Goal: Use online tool/utility: Utilize a website feature to perform a specific function

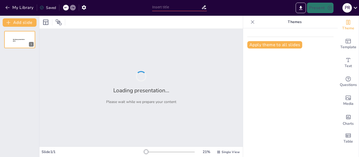
type input "La Constitución Política de los Estados Unidos Mexicanos y su Relación con la C…"
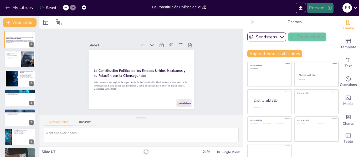
click at [324, 6] on button "Present" at bounding box center [320, 8] width 26 height 11
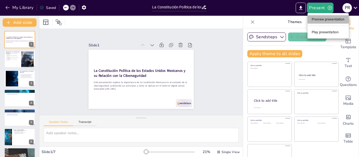
click at [327, 20] on li "Preview presentation" at bounding box center [328, 19] width 41 height 8
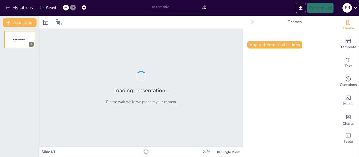
type input "La Constitución Política de los Estados Unidos Mexicanos y su Relación con la C…"
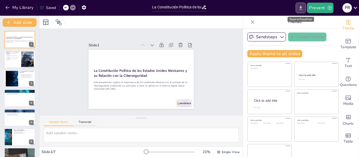
click at [300, 9] on icon "Export to PowerPoint" at bounding box center [301, 8] width 6 height 6
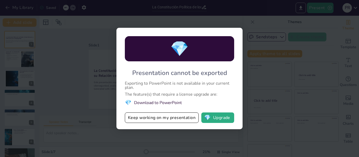
click at [289, 63] on div "💎 Presentation cannot be exported Exporting to PowerPoint is not available in y…" at bounding box center [179, 78] width 359 height 157
click at [271, 34] on div "💎 Presentation cannot be exported Exporting to PowerPoint is not available in y…" at bounding box center [179, 78] width 359 height 157
click at [356, 5] on div "💎 Presentation cannot be exported Exporting to PowerPoint is not available in y…" at bounding box center [179, 78] width 359 height 157
click at [174, 119] on button "Keep working on my presentation" at bounding box center [162, 118] width 74 height 11
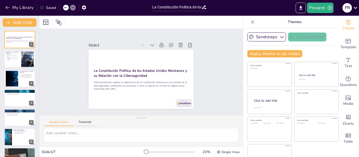
click at [354, 6] on icon at bounding box center [355, 7] width 7 height 7
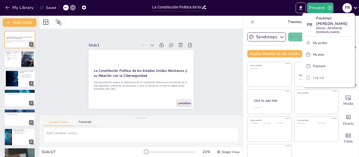
click at [322, 75] on p "Log out" at bounding box center [318, 77] width 11 height 5
